Goal: Task Accomplishment & Management: Use online tool/utility

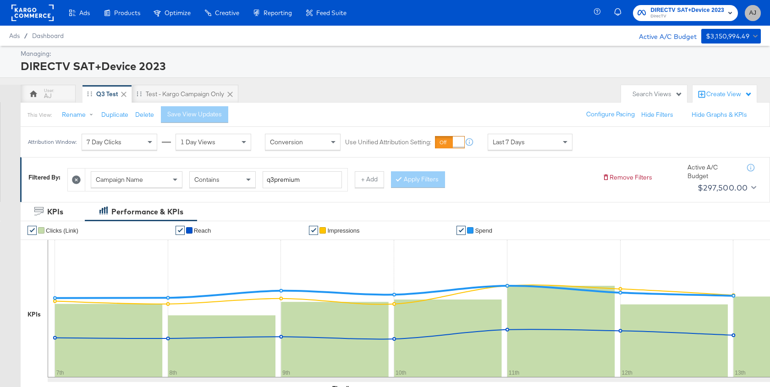
click at [747, 14] on button "AJ" at bounding box center [753, 13] width 16 height 16
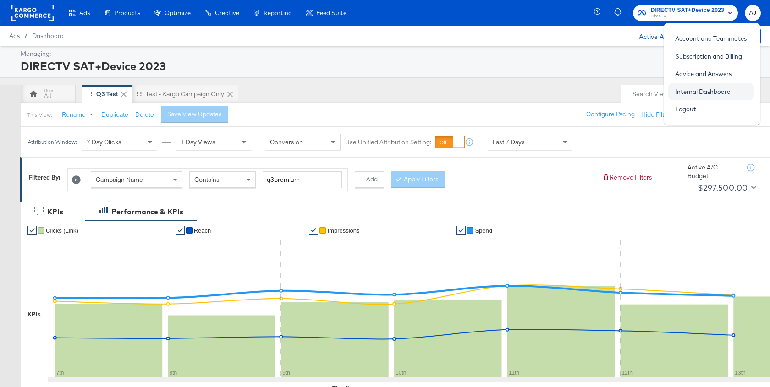
click at [710, 94] on link "Internal Dashboard" at bounding box center [702, 91] width 69 height 17
click at [487, 60] on div "DIRECTV SAT+Device 2023" at bounding box center [390, 66] width 738 height 16
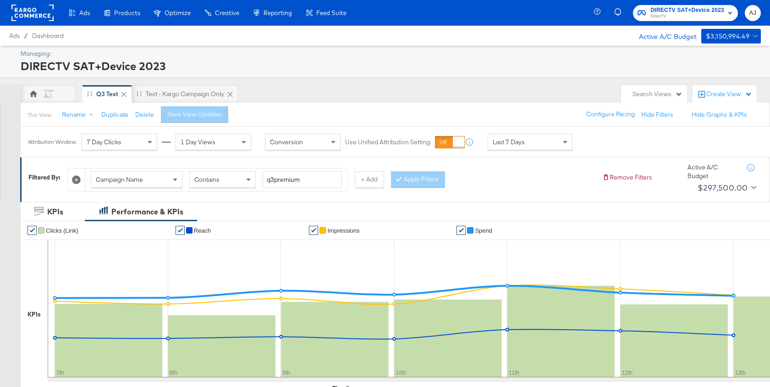
click at [697, 14] on span "DirecTV" at bounding box center [688, 16] width 74 height 7
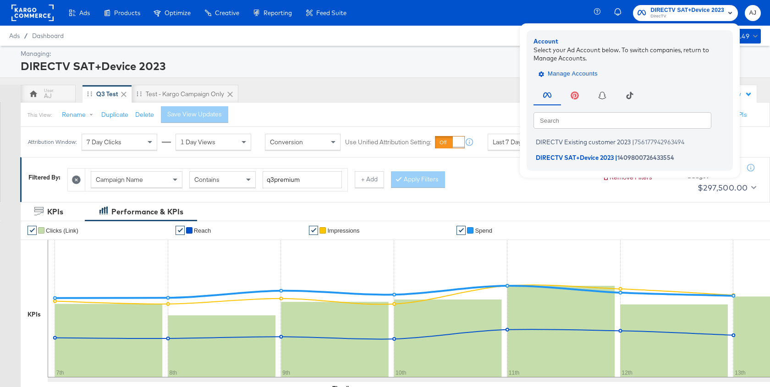
click at [580, 76] on span "Manage Accounts" at bounding box center [569, 74] width 57 height 11
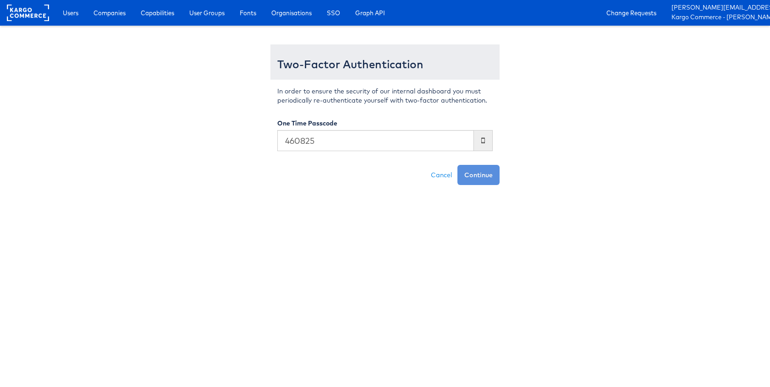
type input "460825"
click at [458, 165] on button "Continue" at bounding box center [479, 175] width 42 height 20
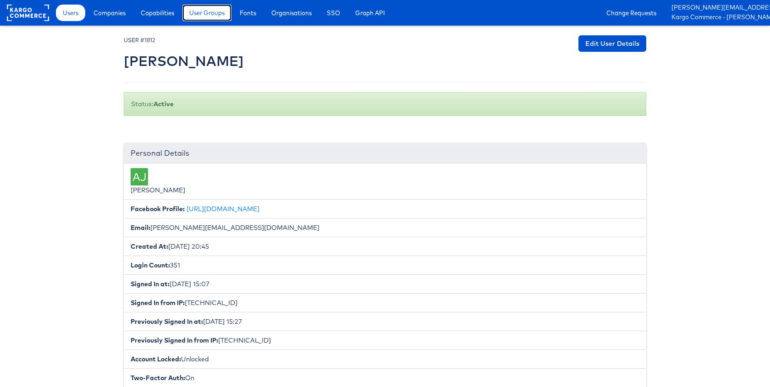
click at [210, 11] on span "User Groups" at bounding box center [206, 12] width 35 height 9
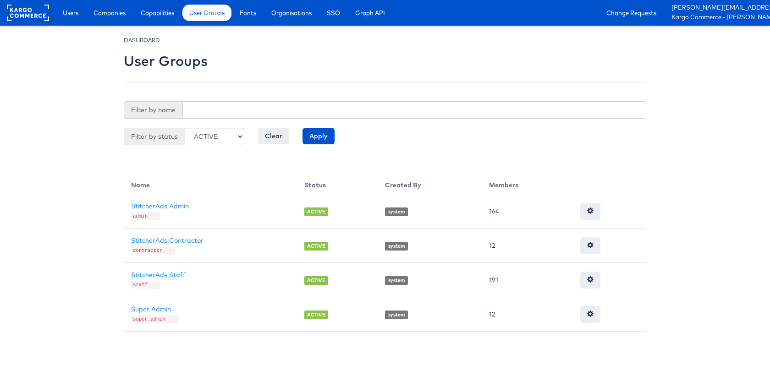
click at [105, 228] on body "Users Companies Capabilities User Groups Fonts Organisations SSO Graph API Chan…" at bounding box center [385, 166] width 770 height 332
click at [110, 152] on body "Users Companies Capabilities User Groups Fonts Organisations SSO Graph API Chan…" at bounding box center [385, 166] width 770 height 332
click at [75, 15] on span "Users" at bounding box center [71, 12] width 16 height 9
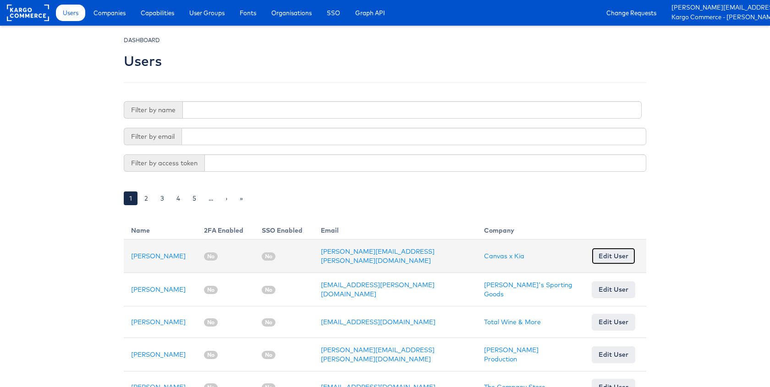
click at [613, 254] on link "Edit User" at bounding box center [614, 256] width 44 height 17
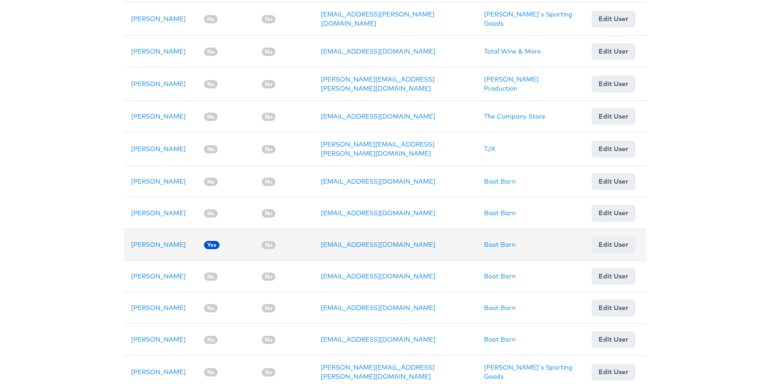
scroll to position [294, 0]
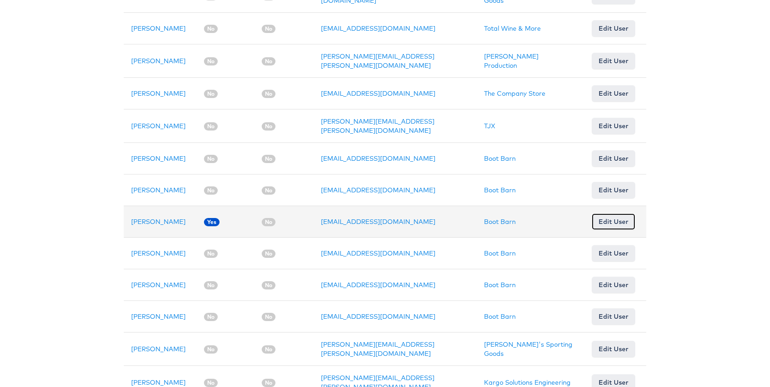
click at [607, 214] on link "Edit User" at bounding box center [614, 222] width 44 height 17
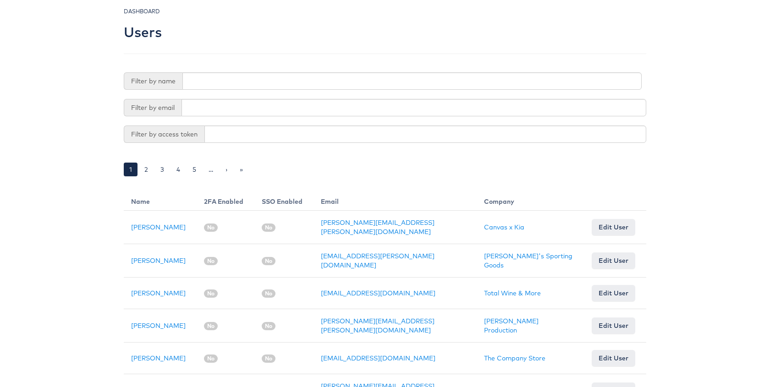
scroll to position [0, 0]
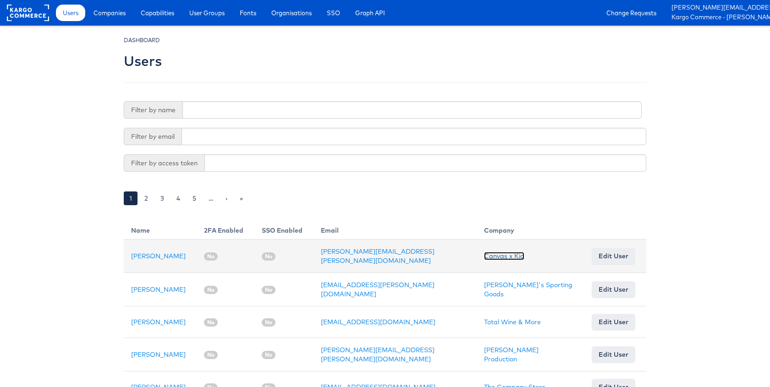
click at [484, 252] on link "Canvas x Kia" at bounding box center [504, 256] width 40 height 8
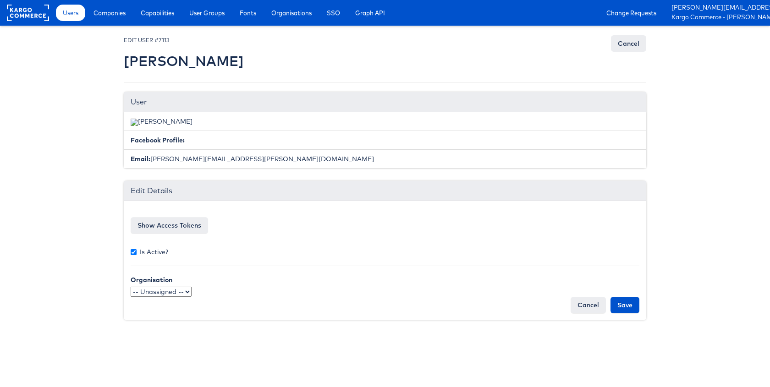
click at [189, 287] on select "-- Unassigned -- qaSSO 124.1test OKTA" at bounding box center [161, 292] width 61 height 10
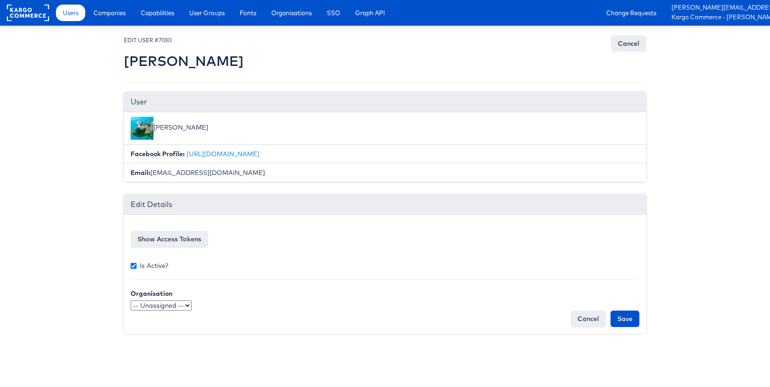
click at [181, 304] on select "-- Unassigned -- qaSSO 124.1test OKTA" at bounding box center [161, 306] width 61 height 10
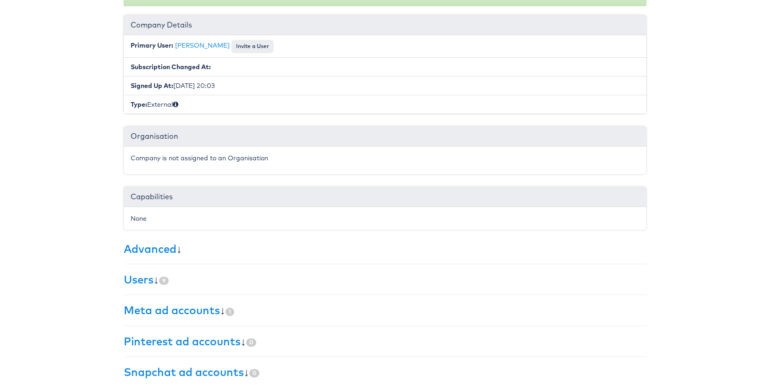
scroll to position [147, 0]
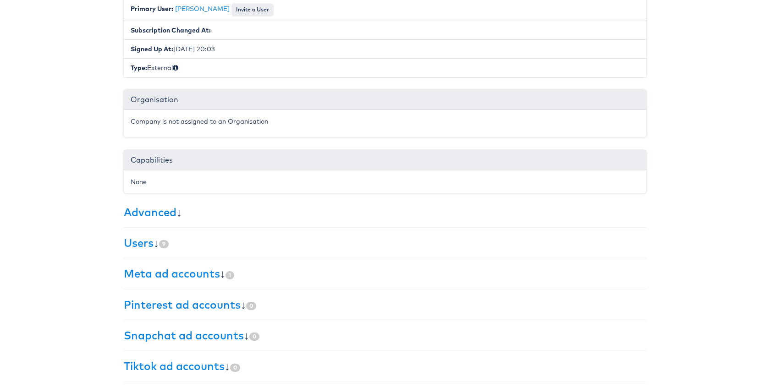
click at [344, 245] on h3 "Users ↓ 9" at bounding box center [385, 243] width 523 height 12
click at [148, 244] on link "Users" at bounding box center [139, 243] width 30 height 14
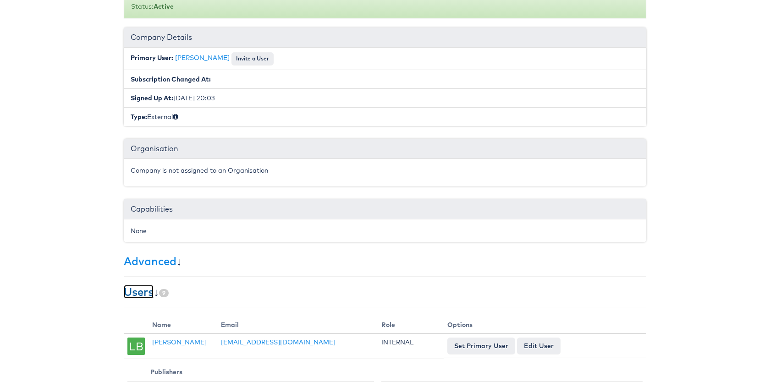
scroll to position [172, 0]
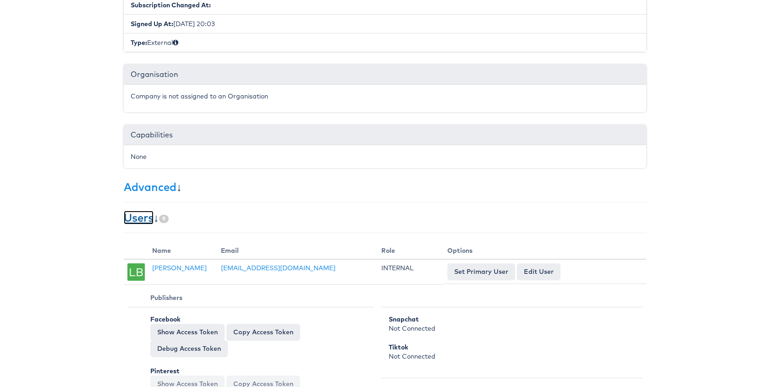
click at [140, 219] on link "Users" at bounding box center [139, 218] width 30 height 14
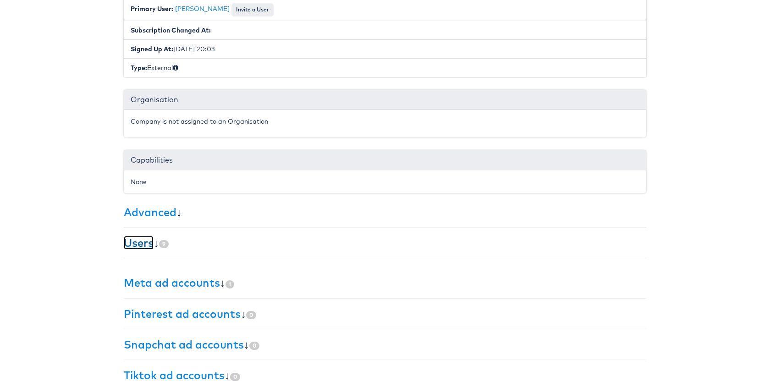
scroll to position [0, 0]
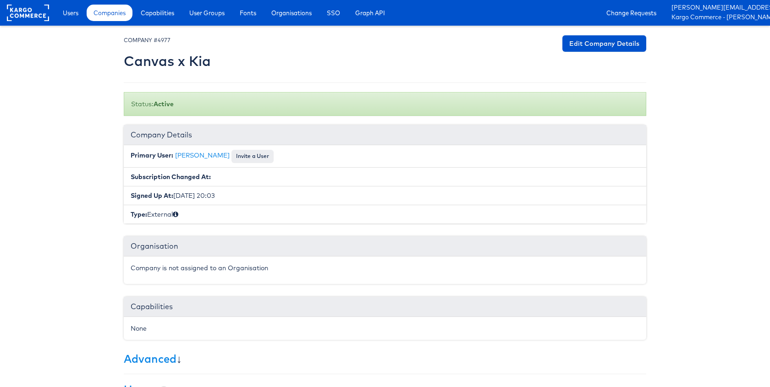
click at [178, 212] on icon at bounding box center [176, 214] width 6 height 6
click at [585, 44] on link "Edit Company Details" at bounding box center [605, 43] width 84 height 17
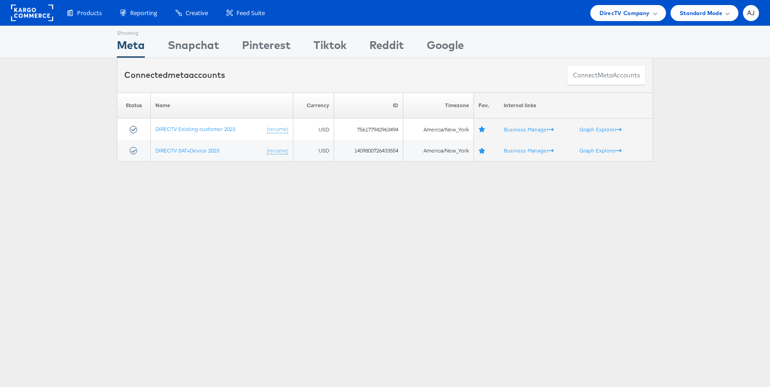
click at [307, 226] on div "Showing Meta Showing Snapchat Showing Pinterest Showing Tiktok Showing Reddit S…" at bounding box center [385, 255] width 770 height 458
click at [215, 249] on div "Showing Meta Showing Snapchat Showing Pinterest Showing Tiktok Showing Reddit S…" at bounding box center [385, 255] width 770 height 458
click at [625, 8] on span "DirecTV Company" at bounding box center [625, 13] width 50 height 10
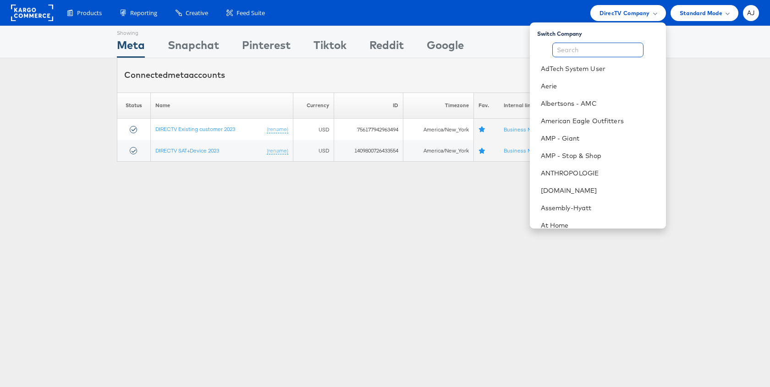
click at [574, 52] on input "text" at bounding box center [597, 50] width 91 height 15
type input "l"
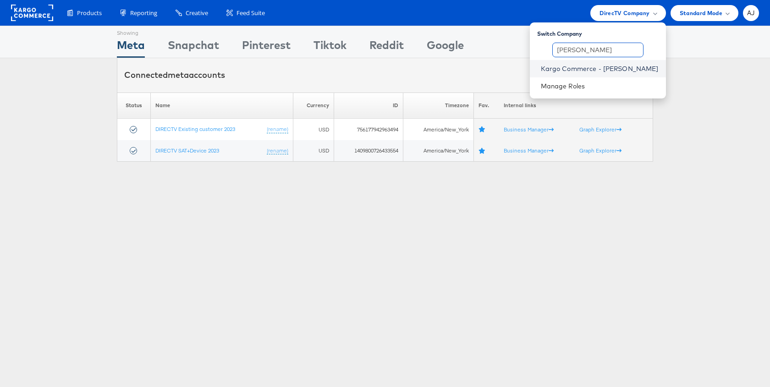
type input "alex j"
click at [597, 71] on link "Kargo Commerce - Alex J" at bounding box center [600, 68] width 118 height 9
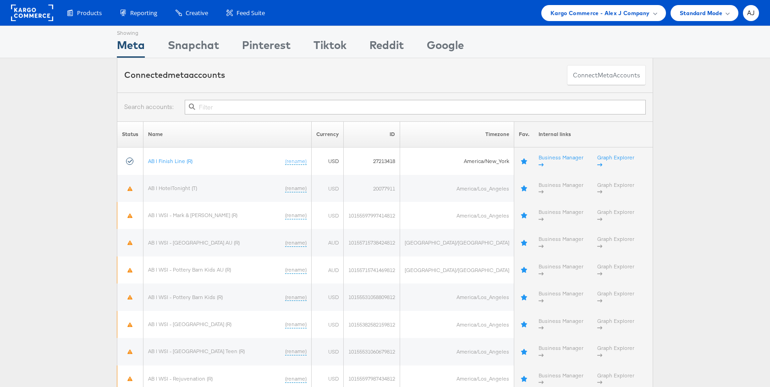
click at [721, 12] on span "Standard Mode" at bounding box center [701, 13] width 43 height 10
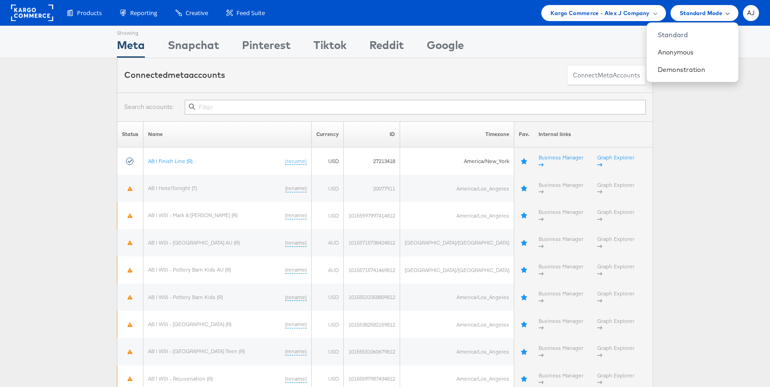
click at [721, 12] on span "Standard Mode" at bounding box center [701, 13] width 43 height 10
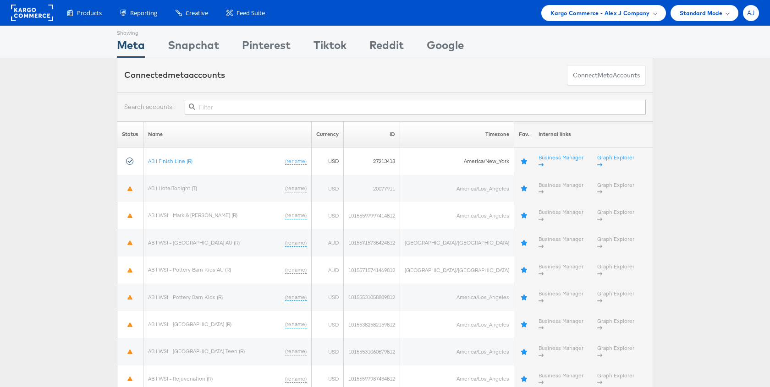
click at [746, 11] on div "AJ" at bounding box center [751, 13] width 16 height 16
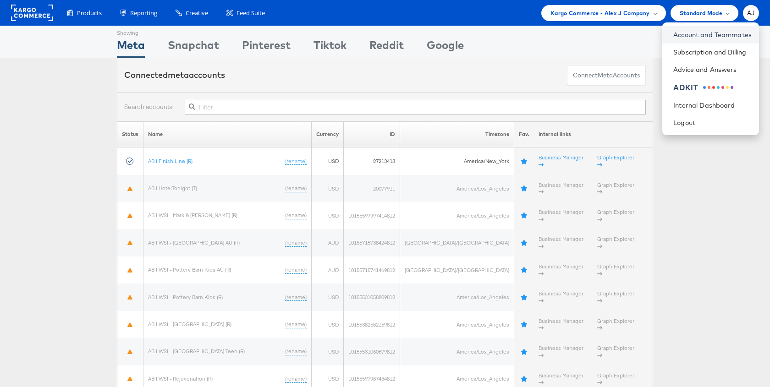
click at [706, 37] on link "Account and Teammates" at bounding box center [713, 34] width 78 height 9
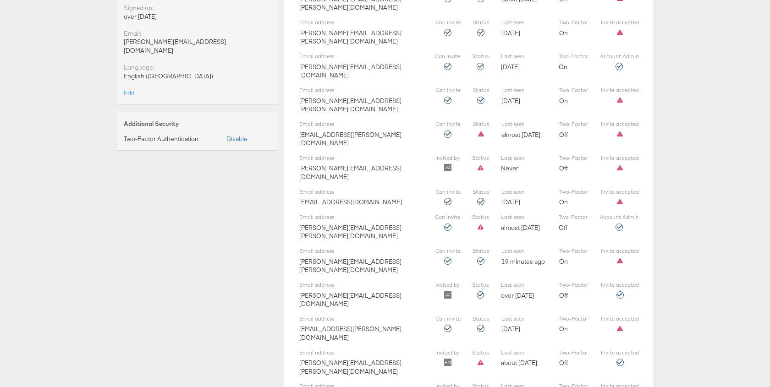
scroll to position [233, 0]
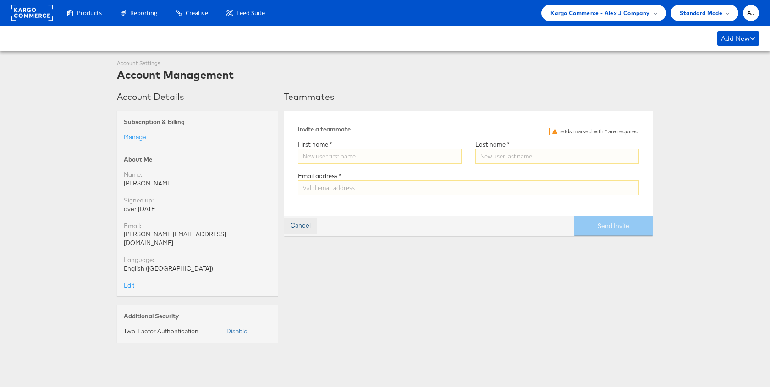
click at [308, 226] on div "Cancel" at bounding box center [300, 226] width 33 height 17
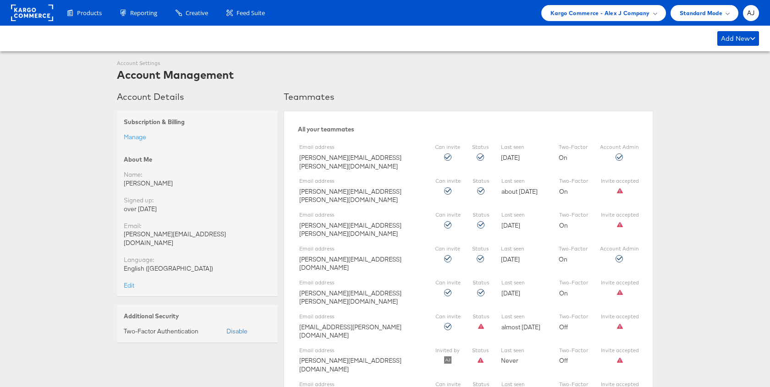
click at [712, 201] on div "Add New Add New Teammate Account Settings Account Management Account Details Su…" at bounding box center [385, 354] width 770 height 656
click at [140, 139] on link "Manage" at bounding box center [135, 137] width 22 height 8
click at [127, 282] on link "Edit" at bounding box center [129, 286] width 11 height 9
click at [55, 176] on div "Add New Add New Teammate Account Settings Account Management Account Details Su…" at bounding box center [385, 354] width 770 height 656
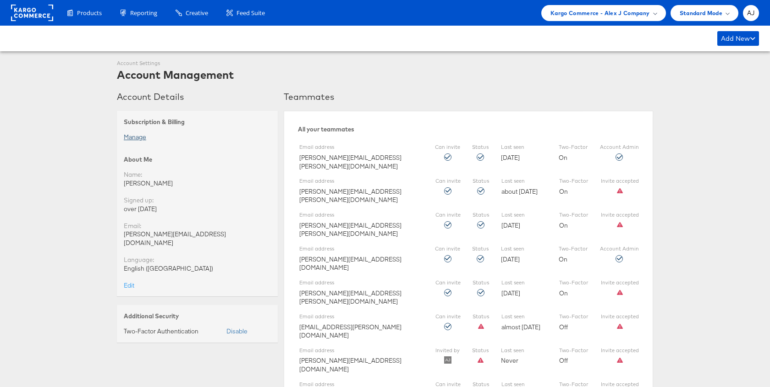
click at [133, 139] on link "Manage" at bounding box center [135, 137] width 22 height 8
click at [38, 138] on div "Add New Add New Teammate Account Settings Account Management Account Details Su…" at bounding box center [385, 354] width 770 height 656
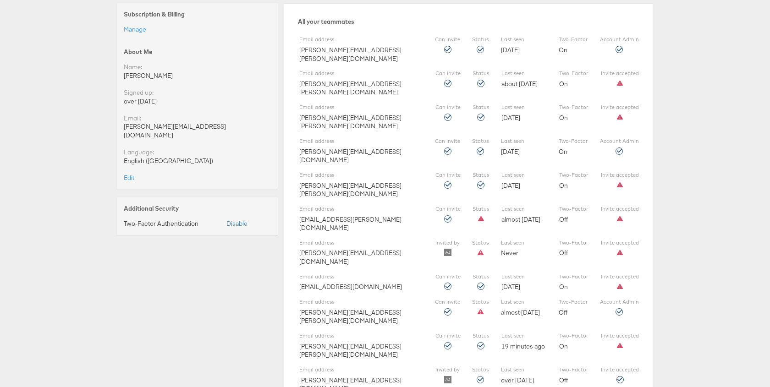
scroll to position [113, 0]
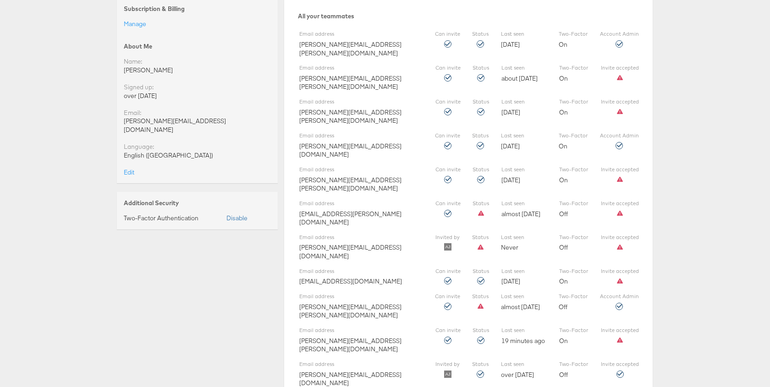
click at [697, 192] on div "Add New Add New Teammate Account Settings Account Management Account Details Su…" at bounding box center [385, 240] width 770 height 656
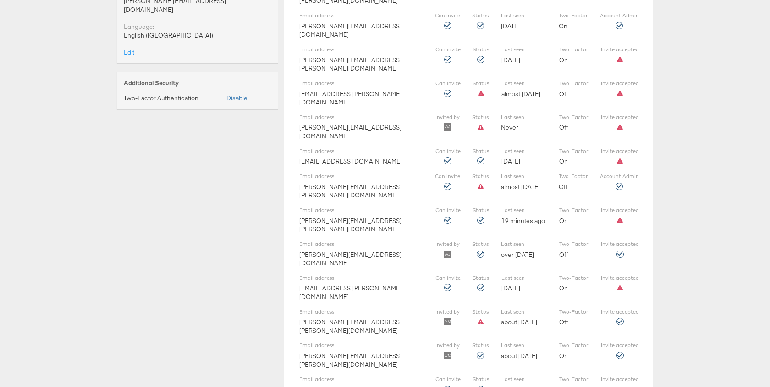
scroll to position [0, 0]
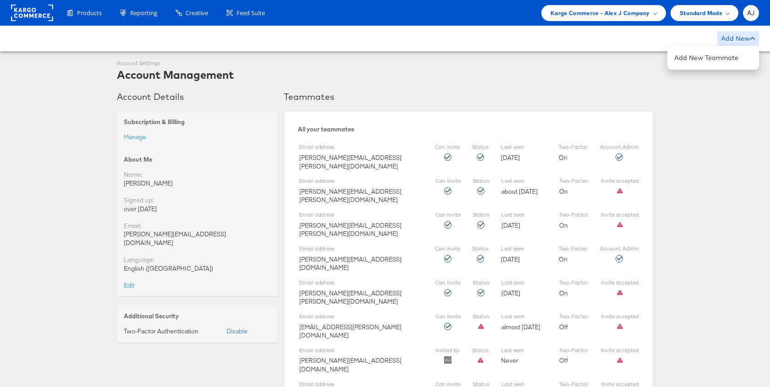
click at [748, 38] on div "Add New" at bounding box center [739, 38] width 42 height 15
click at [729, 63] on button "Add New Teammate" at bounding box center [714, 58] width 92 height 17
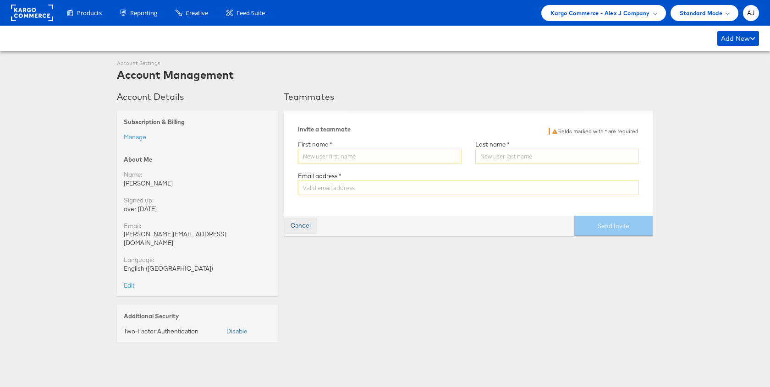
click at [294, 230] on div "Cancel" at bounding box center [300, 226] width 33 height 17
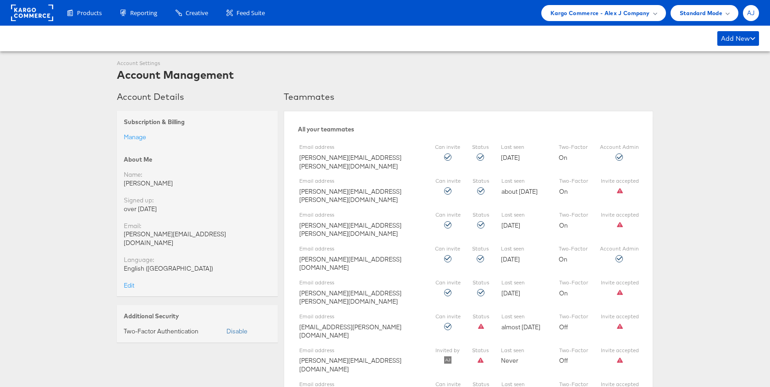
click at [749, 14] on span "AJ" at bounding box center [751, 13] width 8 height 6
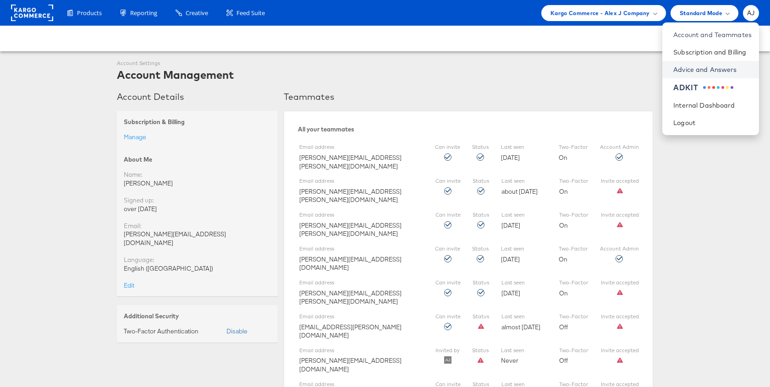
click at [711, 65] on link "Advice and Answers" at bounding box center [713, 69] width 78 height 9
click at [605, 9] on span "Kargo Commerce - Alex J Company" at bounding box center [600, 13] width 99 height 10
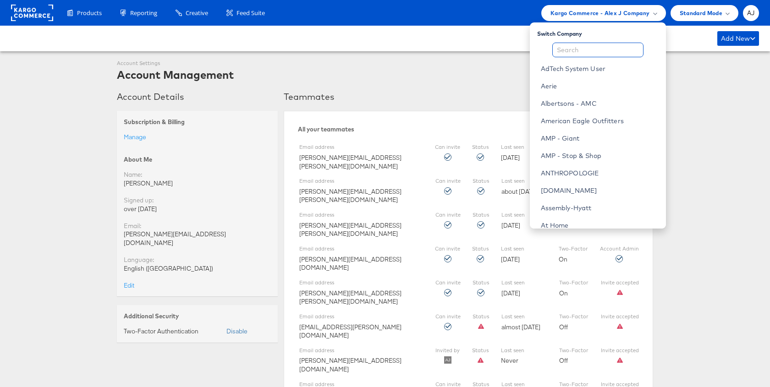
click at [580, 46] on input "text" at bounding box center [597, 50] width 91 height 15
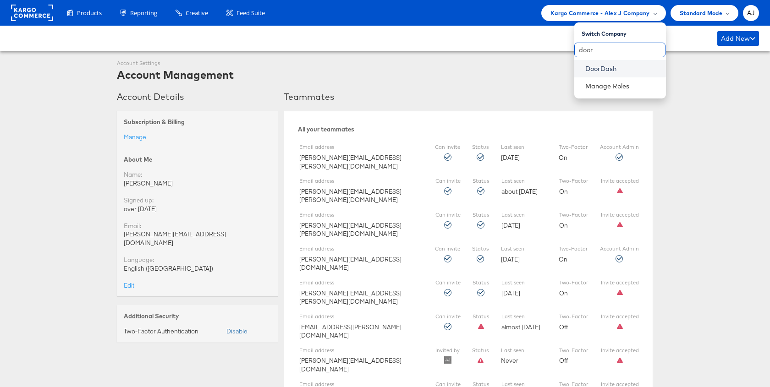
type input "door"
click at [586, 68] on link "DoorDash" at bounding box center [622, 68] width 73 height 9
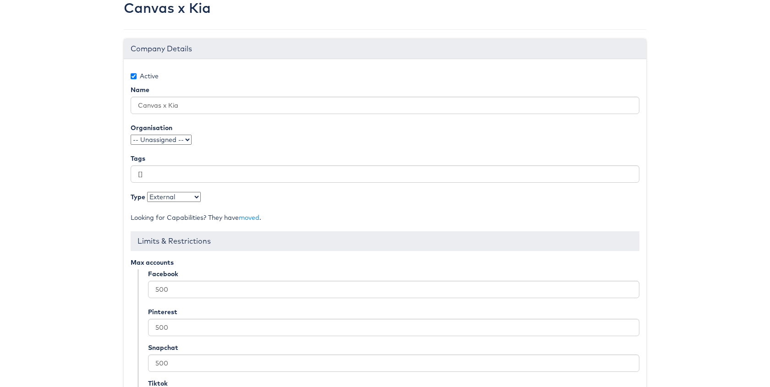
scroll to position [54, 0]
click at [167, 196] on select "- Select type - Internal External" at bounding box center [174, 196] width 54 height 10
click at [97, 208] on body "Users Companies Capabilities User Groups Fonts Organisations SSO Graph API Chan…" at bounding box center [385, 215] width 770 height 538
click at [94, 223] on body "Users Companies Capabilities User Groups Fonts Organisations SSO Graph API Chan…" at bounding box center [385, 215] width 770 height 538
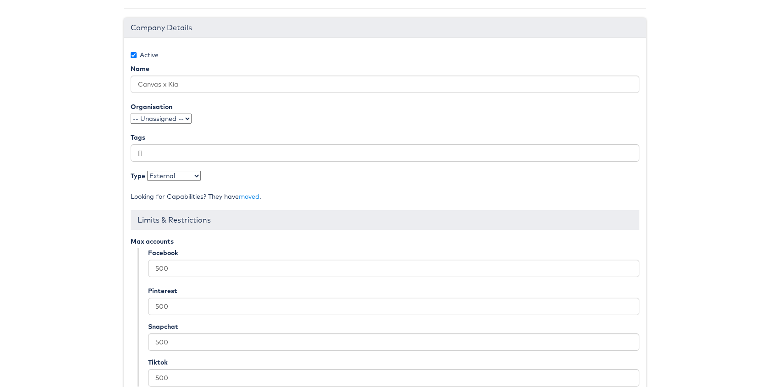
scroll to position [0, 0]
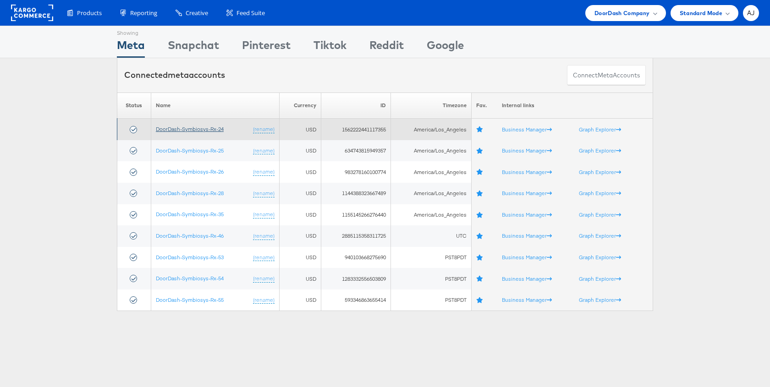
click at [213, 128] on link "DoorDash-Symbiosys-Rx-24" at bounding box center [190, 129] width 68 height 7
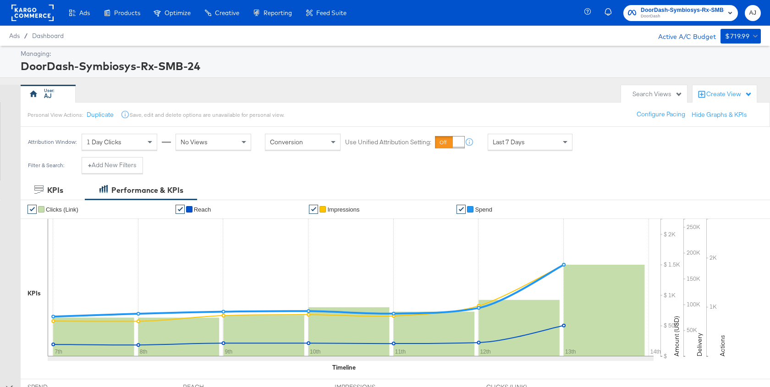
click at [307, 88] on div "AJ" at bounding box center [319, 94] width 596 height 18
click at [414, 70] on div "DoorDash-Symbiosys-Rx-SMB-24" at bounding box center [390, 66] width 738 height 16
click at [326, 59] on div "DoorDash-Symbiosys-Rx-SMB-24" at bounding box center [390, 66] width 738 height 16
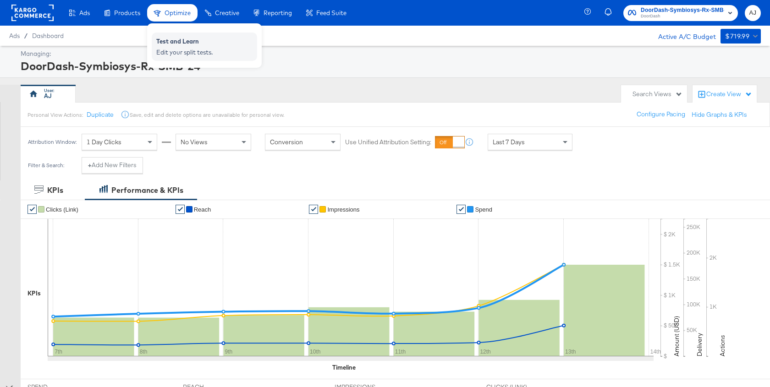
click at [188, 45] on div "Test and Learn" at bounding box center [204, 42] width 96 height 11
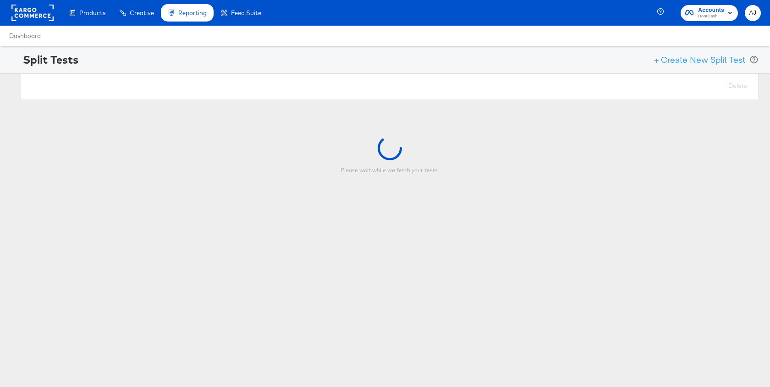
click at [509, 172] on div "Please wait while we fetch your tests." at bounding box center [390, 146] width 738 height 56
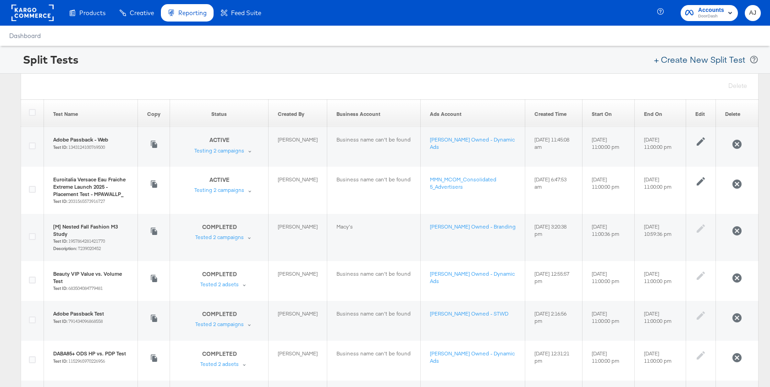
click at [694, 62] on button "+ Create New Split Test" at bounding box center [699, 60] width 99 height 20
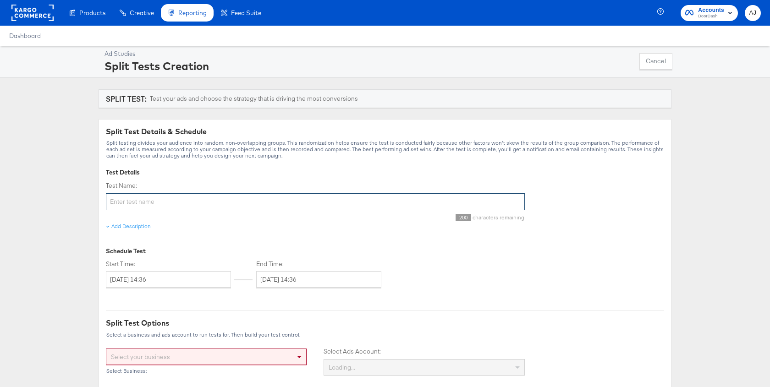
click at [246, 198] on input "Test Name:" at bounding box center [315, 201] width 419 height 17
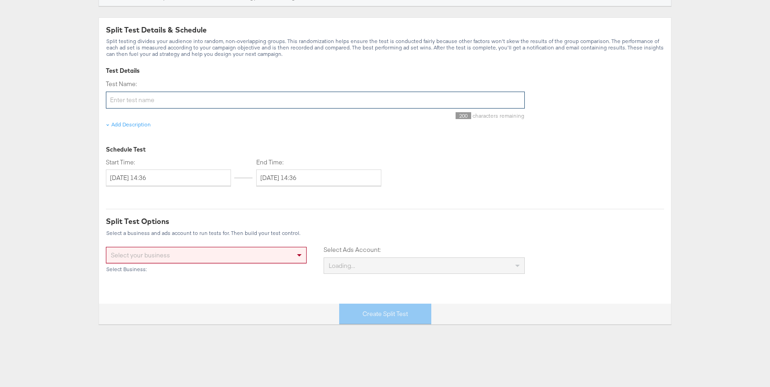
scroll to position [120, 0]
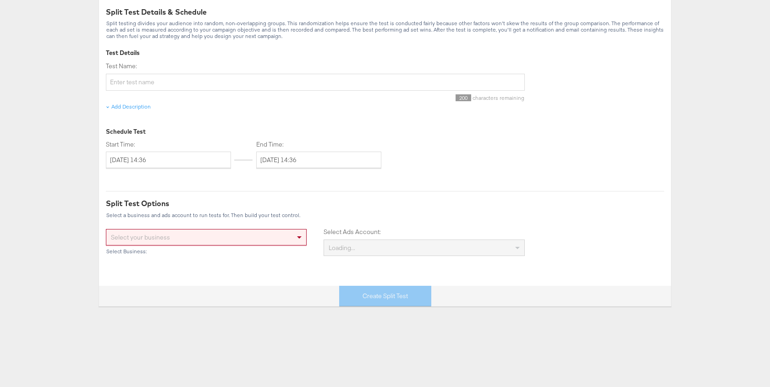
click at [260, 235] on div "Select your business" at bounding box center [206, 238] width 200 height 16
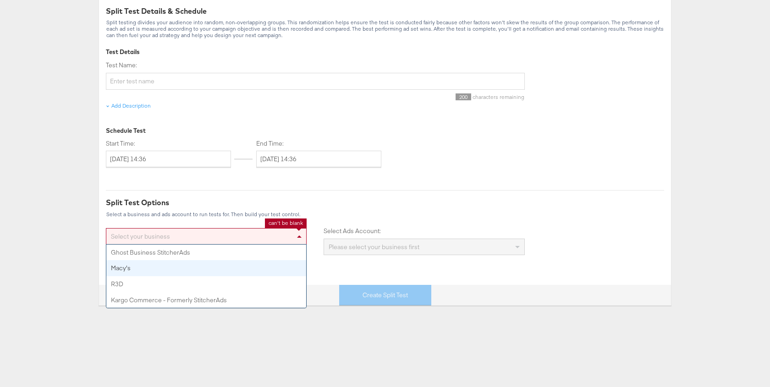
scroll to position [116, 0]
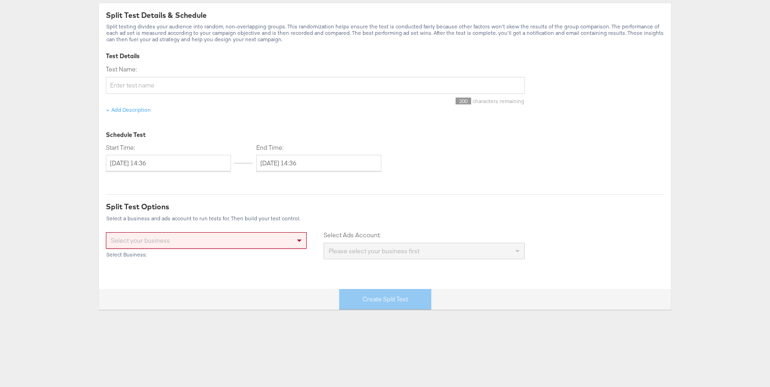
click at [285, 134] on div "Schedule Test" at bounding box center [315, 135] width 419 height 9
click at [264, 89] on input "Test Name:" at bounding box center [315, 85] width 419 height 17
type input "test"
click at [235, 242] on div "Select your business" at bounding box center [206, 241] width 200 height 16
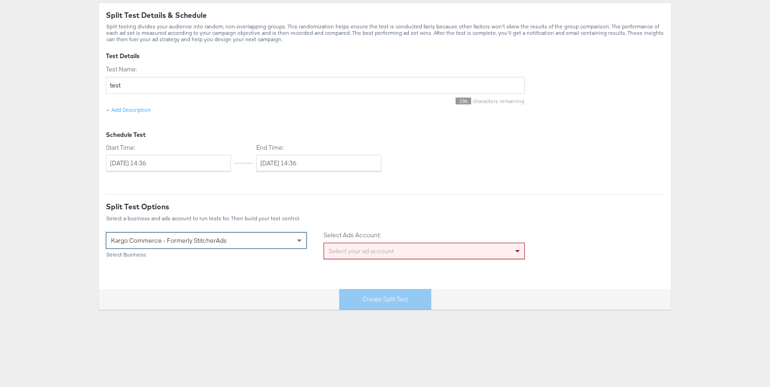
click at [395, 203] on div "Split Test Options" at bounding box center [385, 207] width 558 height 11
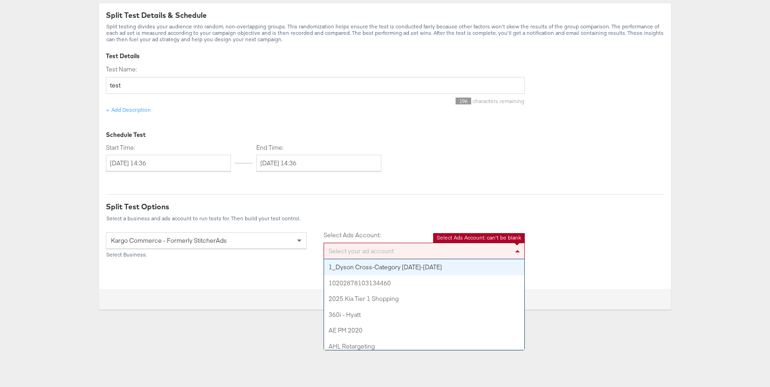
click at [400, 253] on div "Select your ad account" at bounding box center [424, 251] width 200 height 16
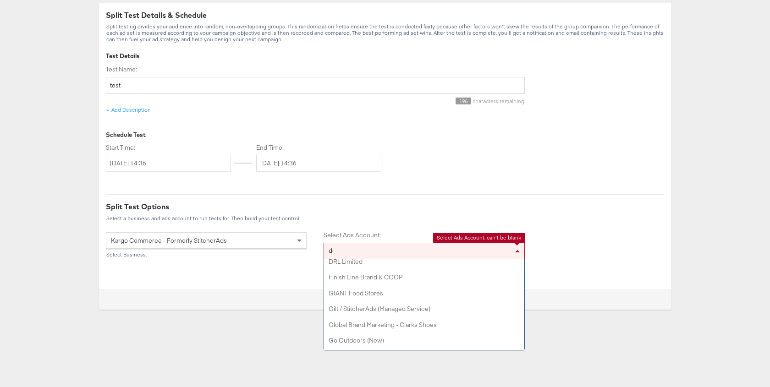
scroll to position [67, 0]
type input "door"
click at [429, 222] on div "Split Test Details & Schedule Split testing divides your audience into random, …" at bounding box center [385, 146] width 558 height 272
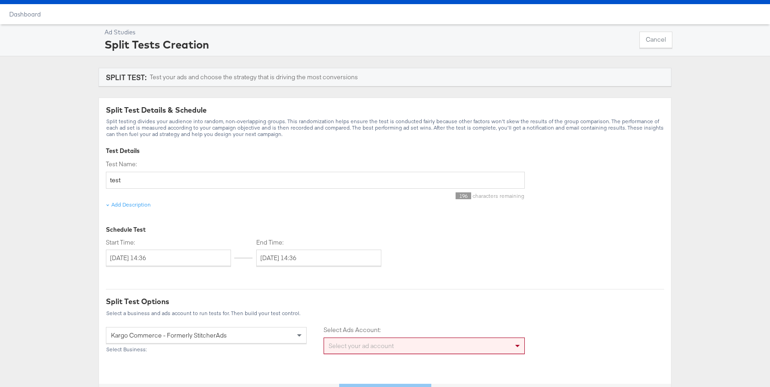
scroll to position [0, 0]
